Goal: Navigation & Orientation: Find specific page/section

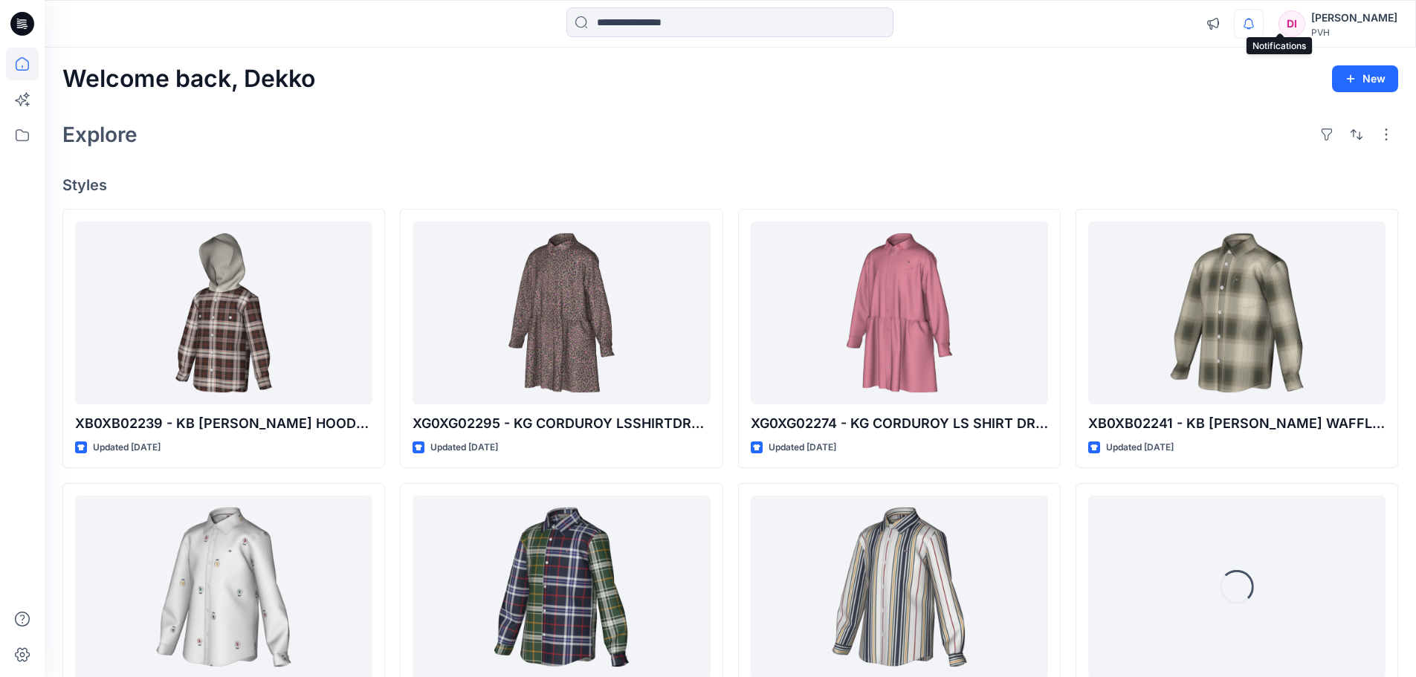
click at [1254, 28] on icon "button" at bounding box center [1248, 24] width 10 height 10
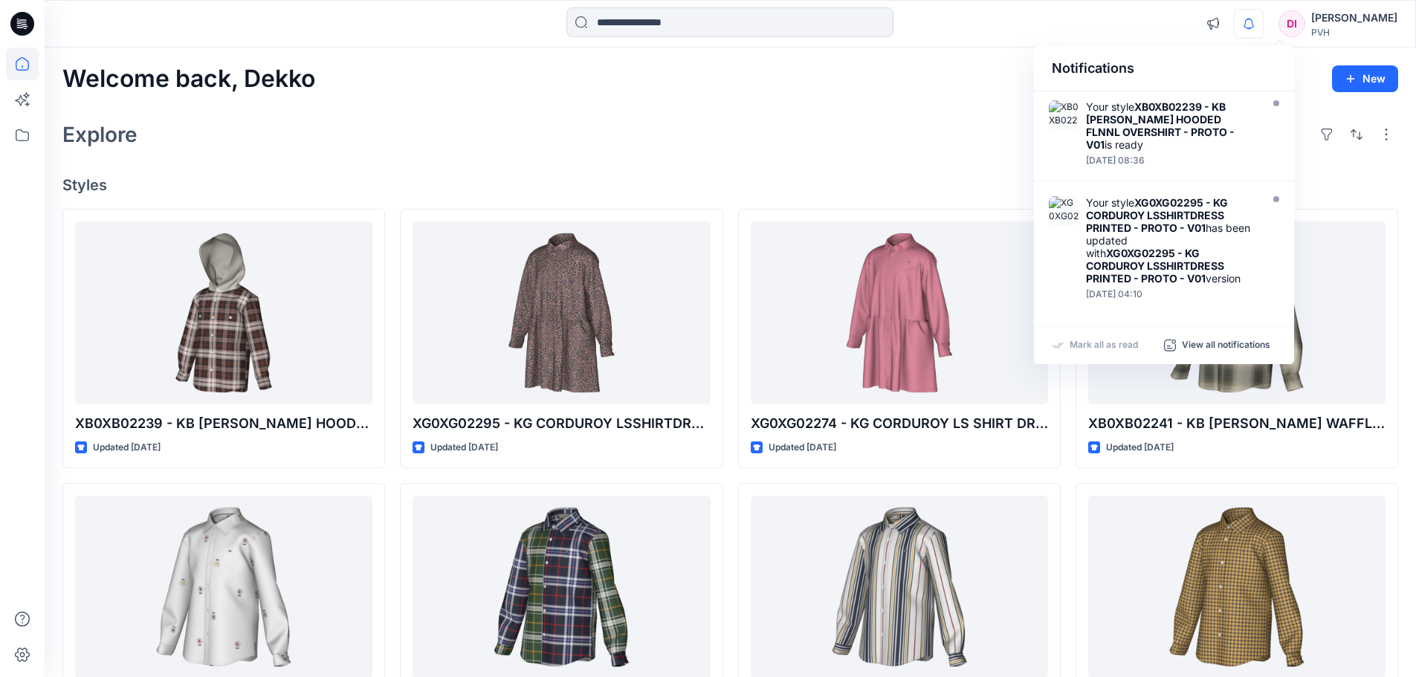
click at [1263, 25] on icon "button" at bounding box center [1249, 24] width 28 height 30
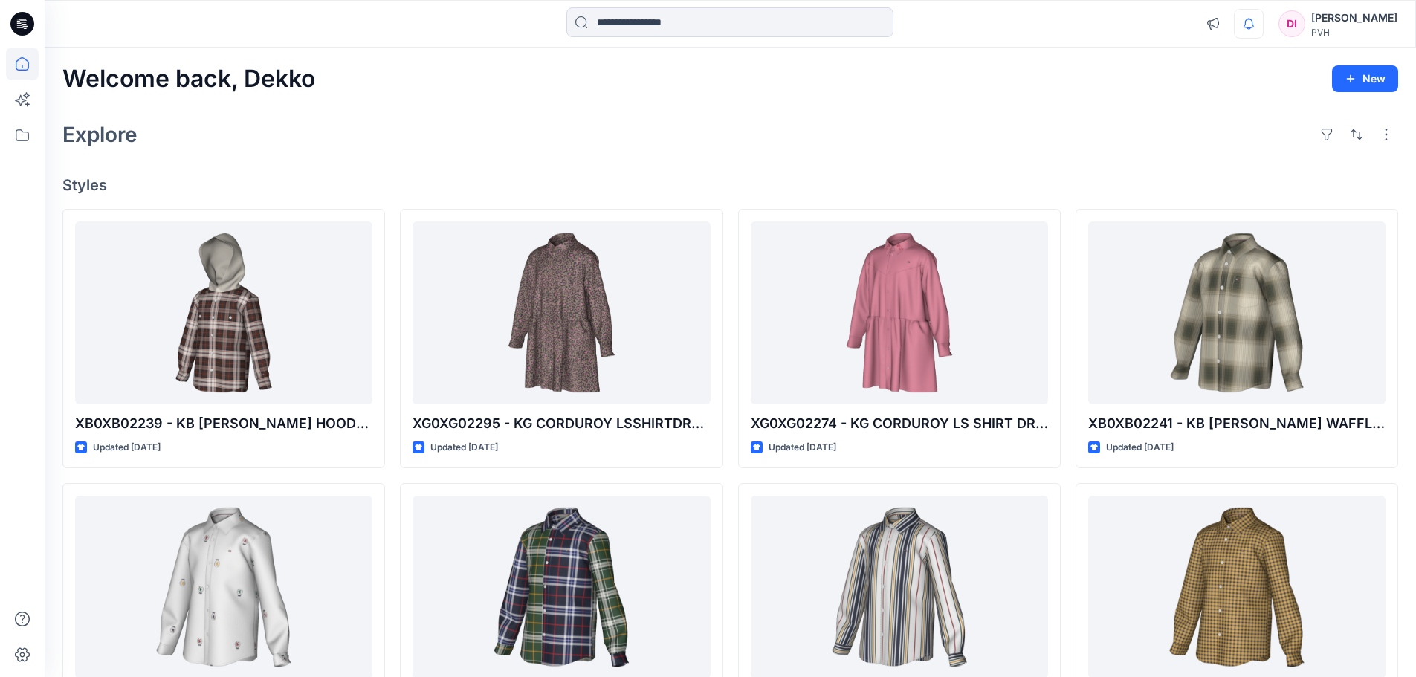
click at [1263, 25] on icon "button" at bounding box center [1249, 24] width 28 height 30
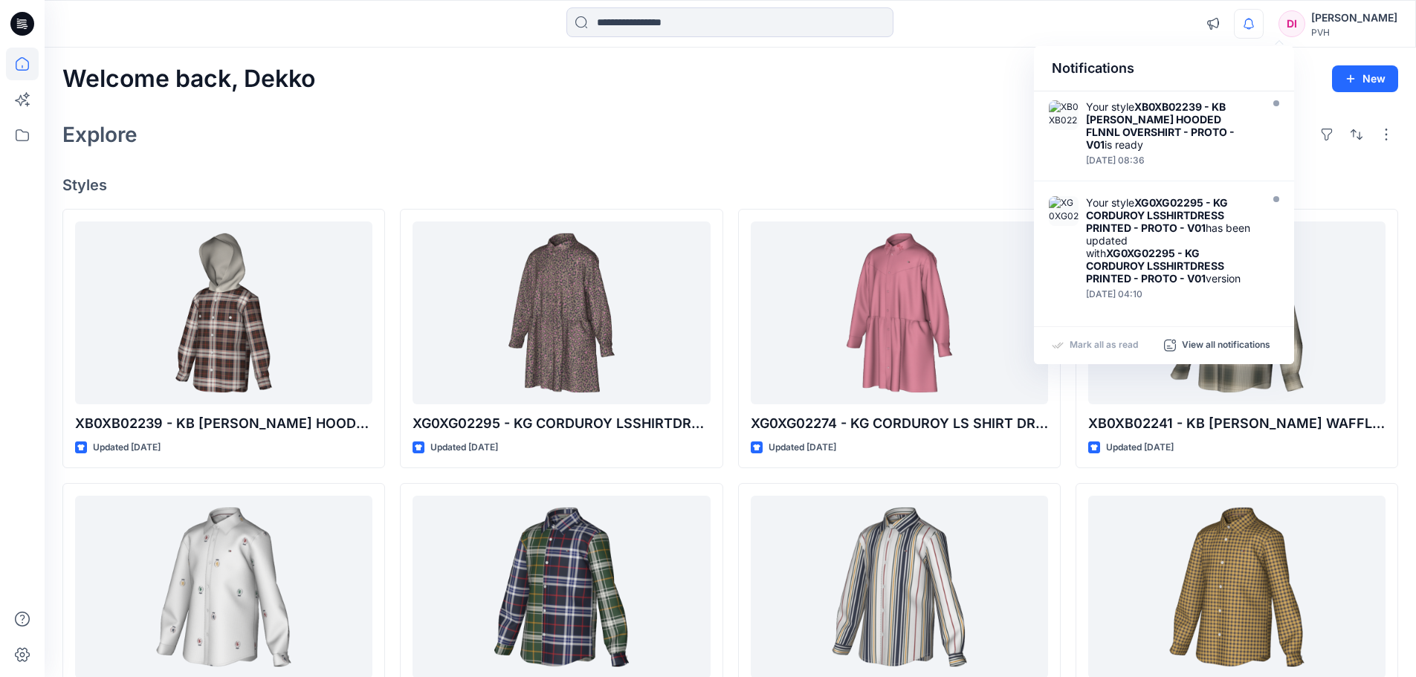
click at [1263, 23] on icon "button" at bounding box center [1249, 24] width 28 height 30
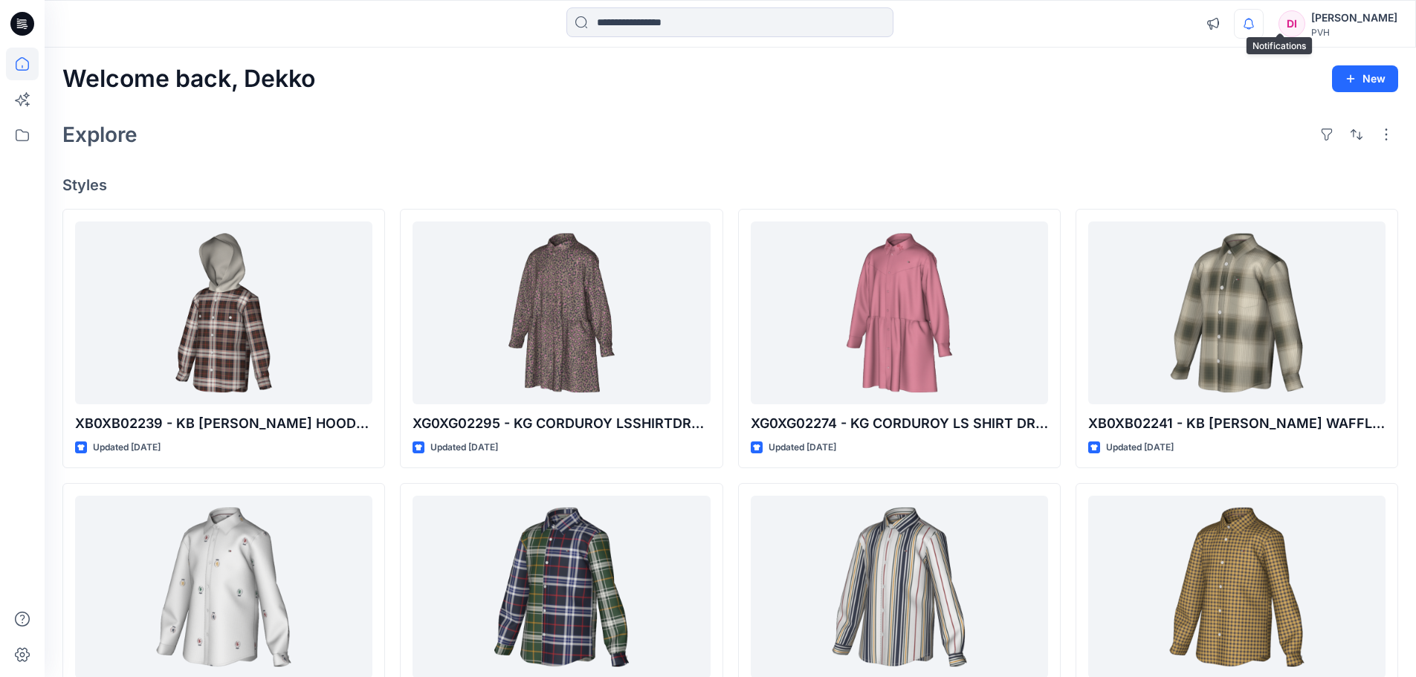
click at [1254, 27] on icon "button" at bounding box center [1248, 24] width 10 height 10
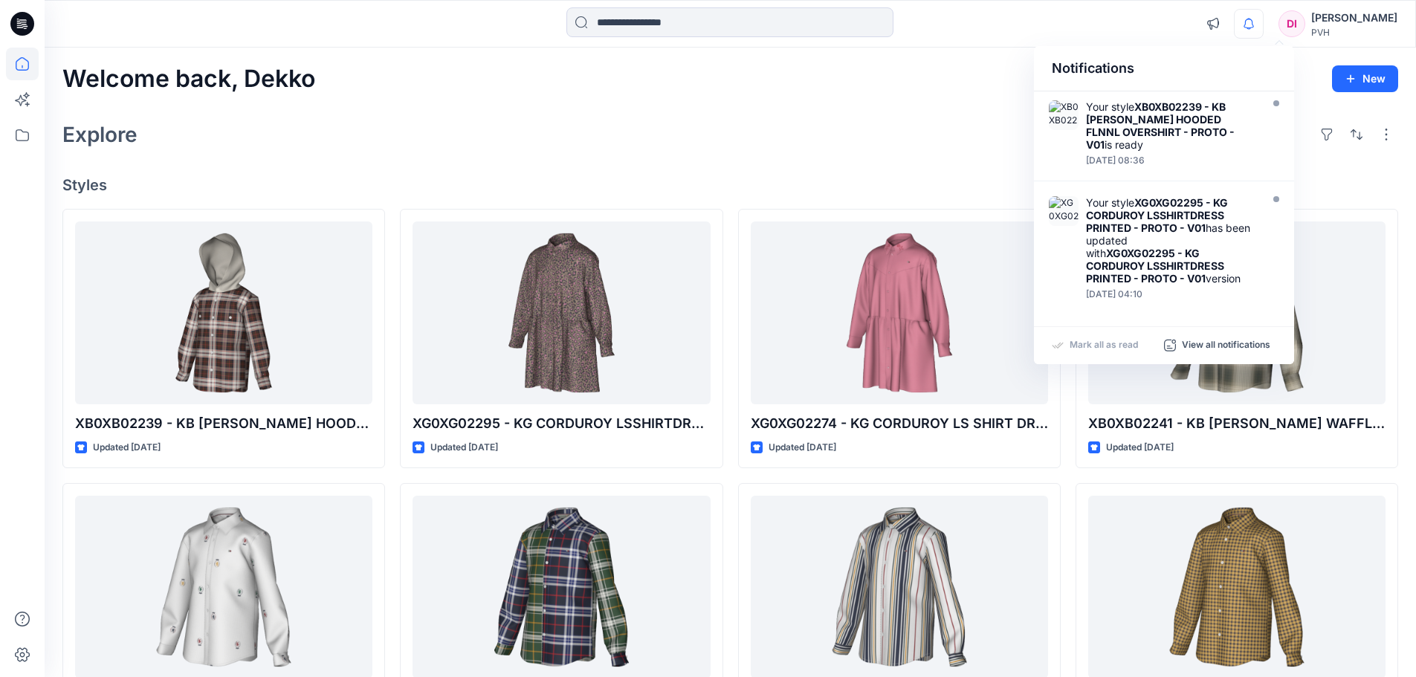
click at [612, 145] on div "Explore" at bounding box center [730, 135] width 1336 height 36
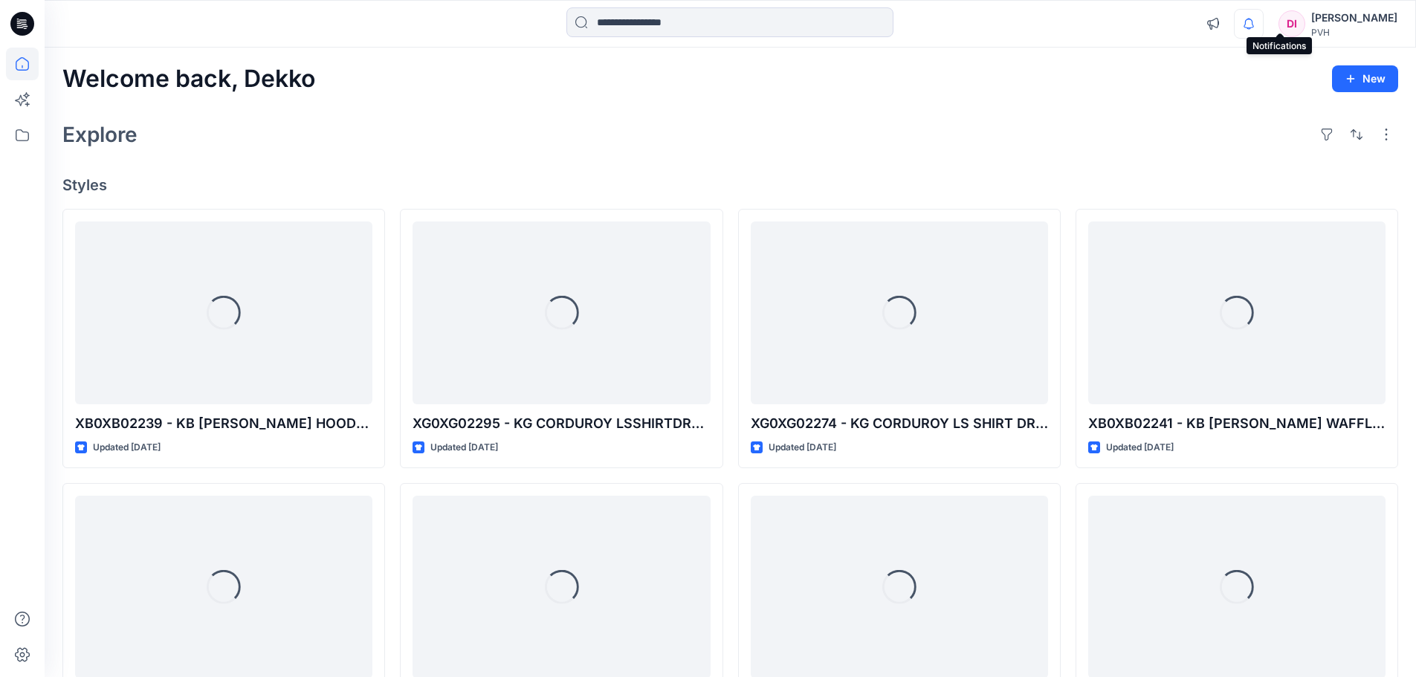
click at [1263, 27] on icon "button" at bounding box center [1249, 24] width 28 height 30
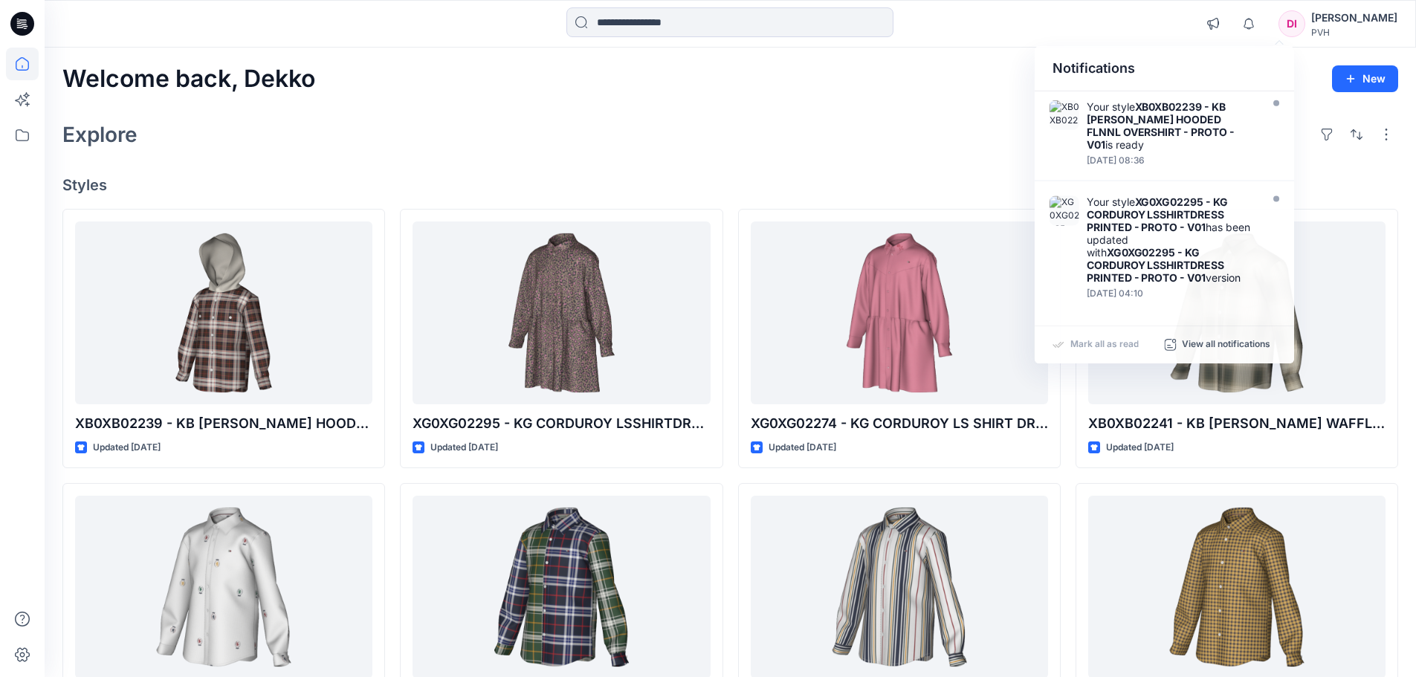
click at [682, 77] on div "Welcome back, Dekko New" at bounding box center [730, 79] width 1336 height 28
